Goal: Information Seeking & Learning: Learn about a topic

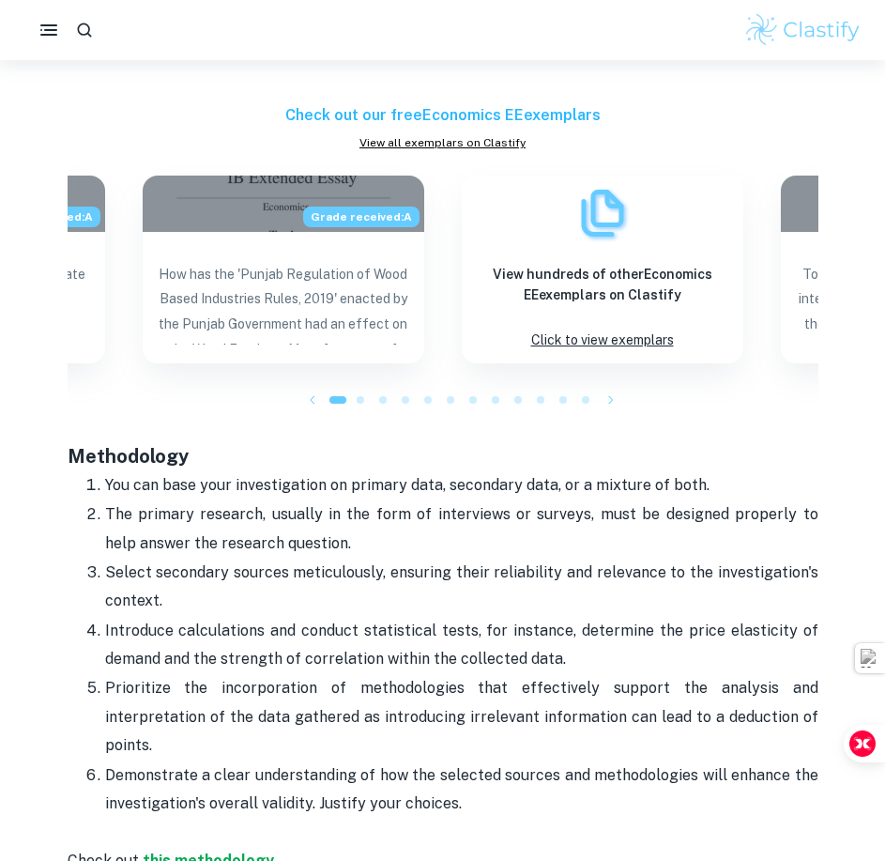
scroll to position [1783, 0]
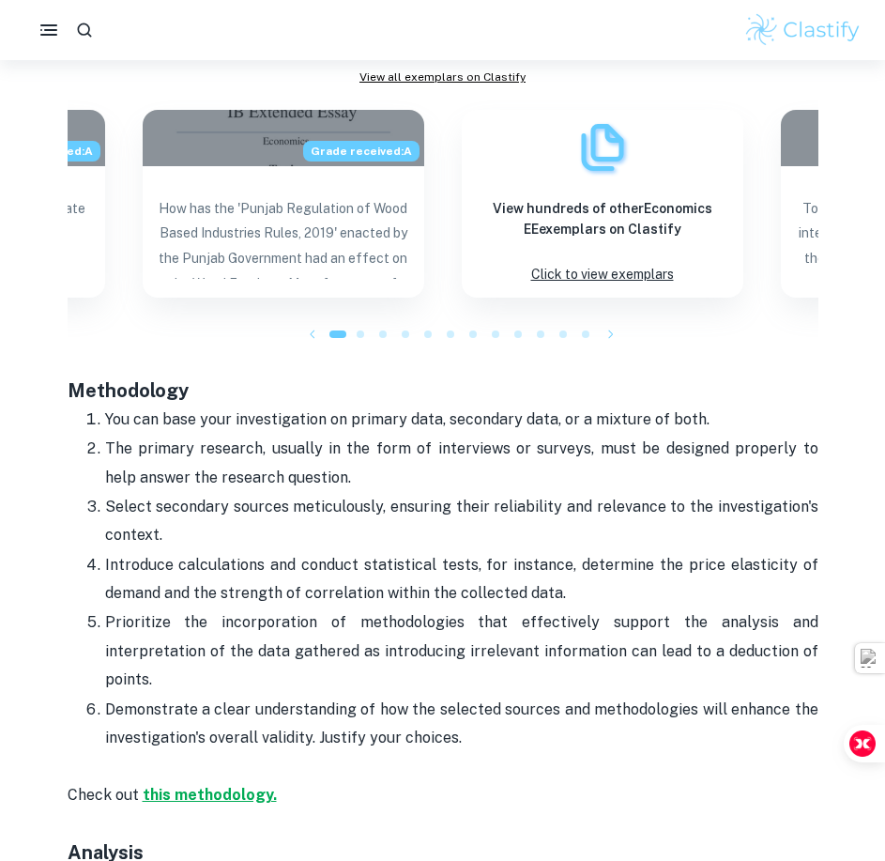
click at [201, 786] on strong "this methodology." at bounding box center [210, 795] width 134 height 18
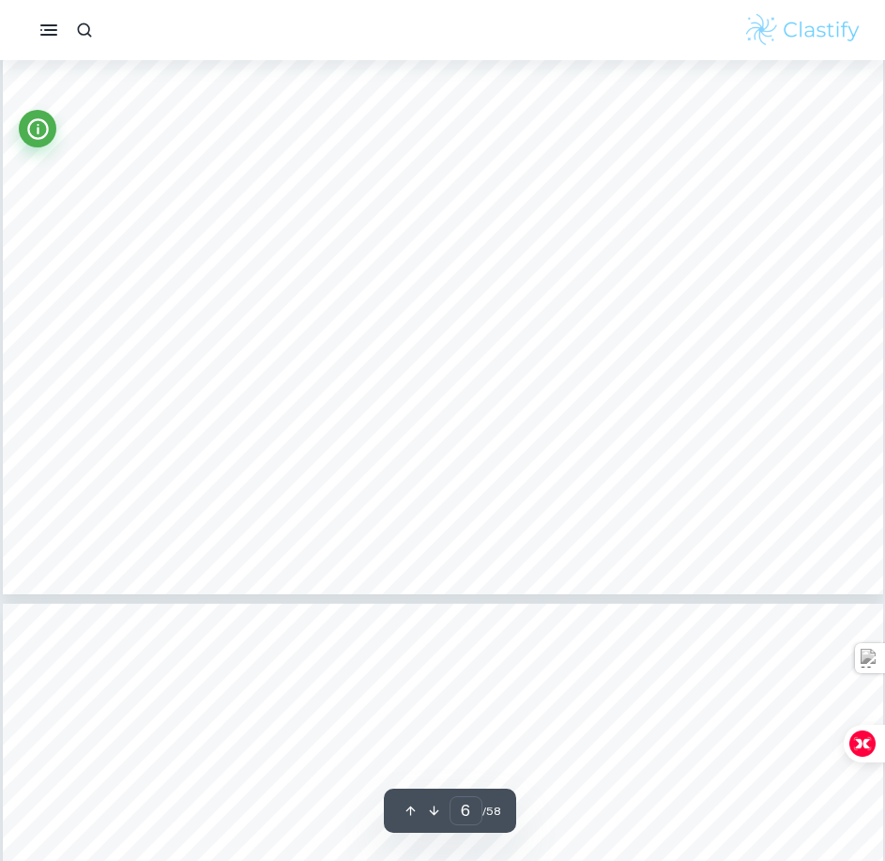
scroll to position [7040, 0]
type input "7"
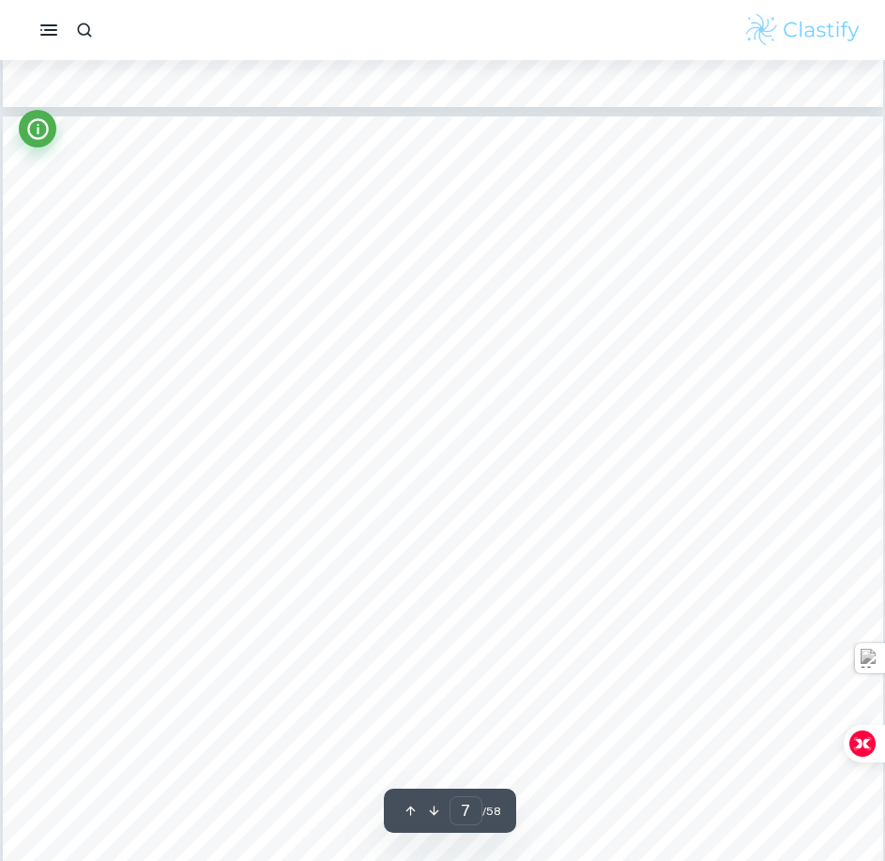
scroll to position [7134, 0]
